Goal: Transaction & Acquisition: Purchase product/service

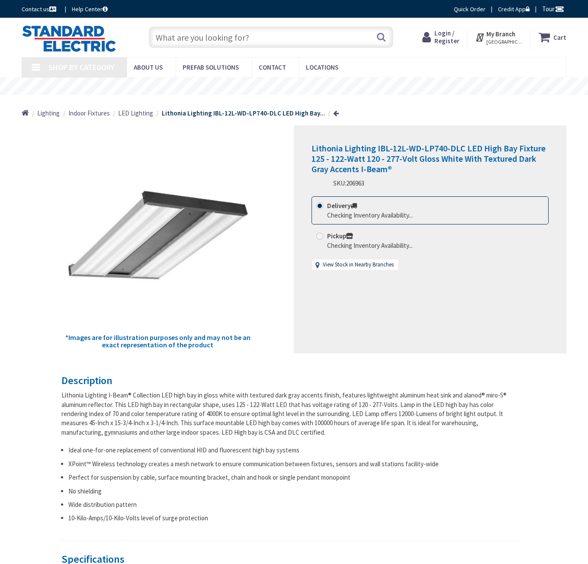
type input "M268+[STREET_ADDRESS]"
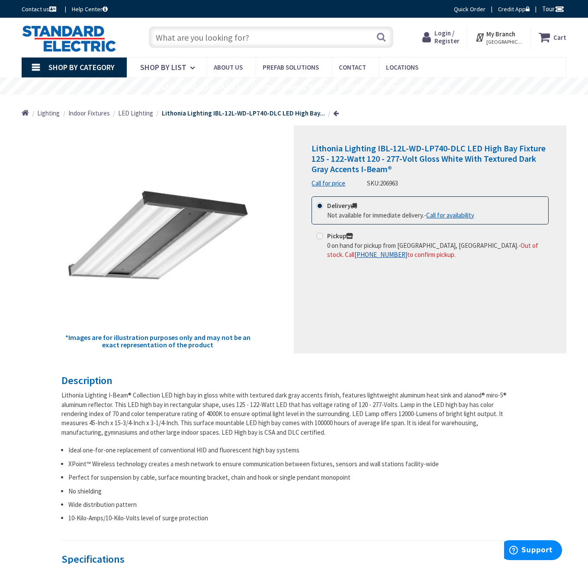
click at [202, 37] on input "text" at bounding box center [271, 37] width 245 height 22
type input "low bay"
click at [383, 36] on button "Search" at bounding box center [381, 36] width 11 height 19
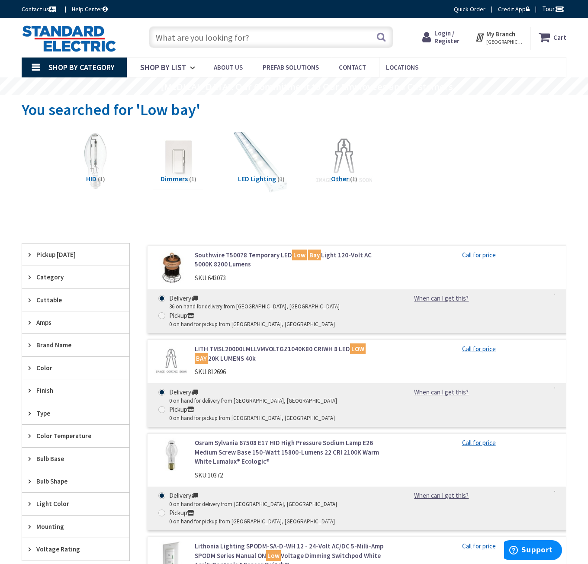
click at [253, 160] on img at bounding box center [261, 161] width 68 height 68
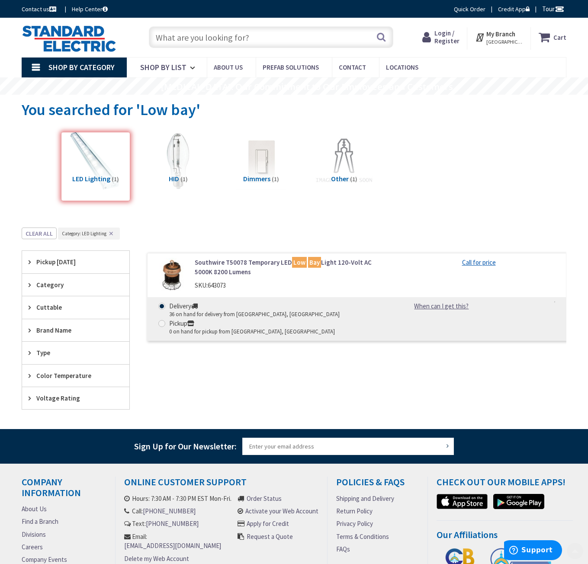
scroll to position [106, 0]
